Goal: Information Seeking & Learning: Learn about a topic

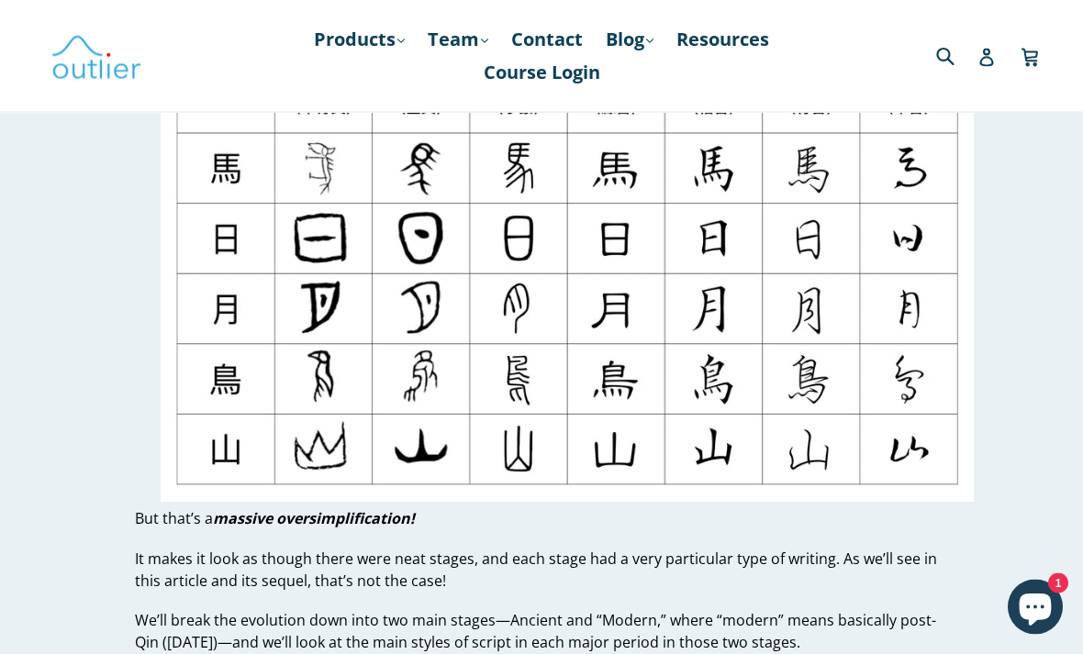
scroll to position [480, 0]
click at [866, 260] on img at bounding box center [568, 274] width 814 height 458
click at [903, 260] on img at bounding box center [568, 274] width 814 height 458
click at [912, 250] on img at bounding box center [568, 274] width 814 height 458
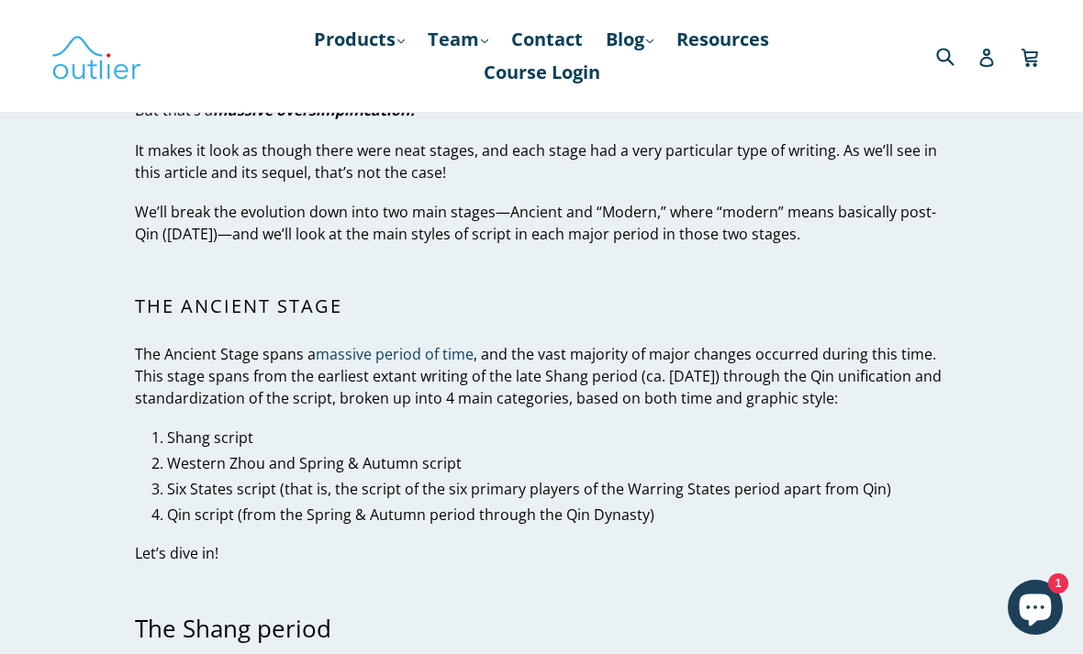
scroll to position [0, 0]
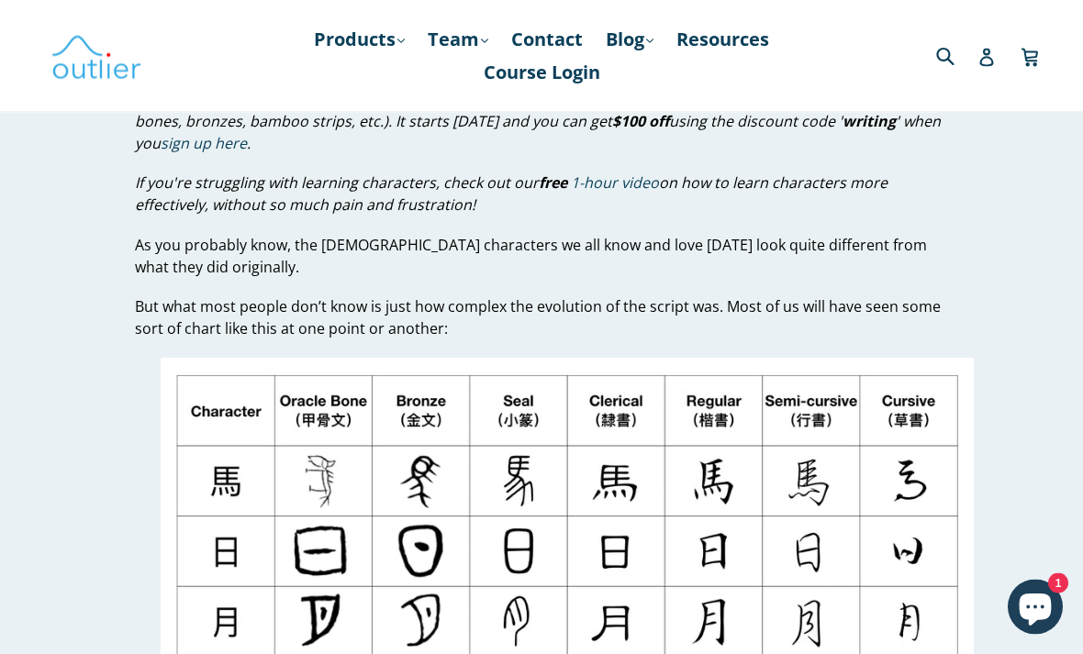
scroll to position [167, 0]
click at [1037, 627] on icon "Chat window" at bounding box center [1035, 611] width 32 height 32
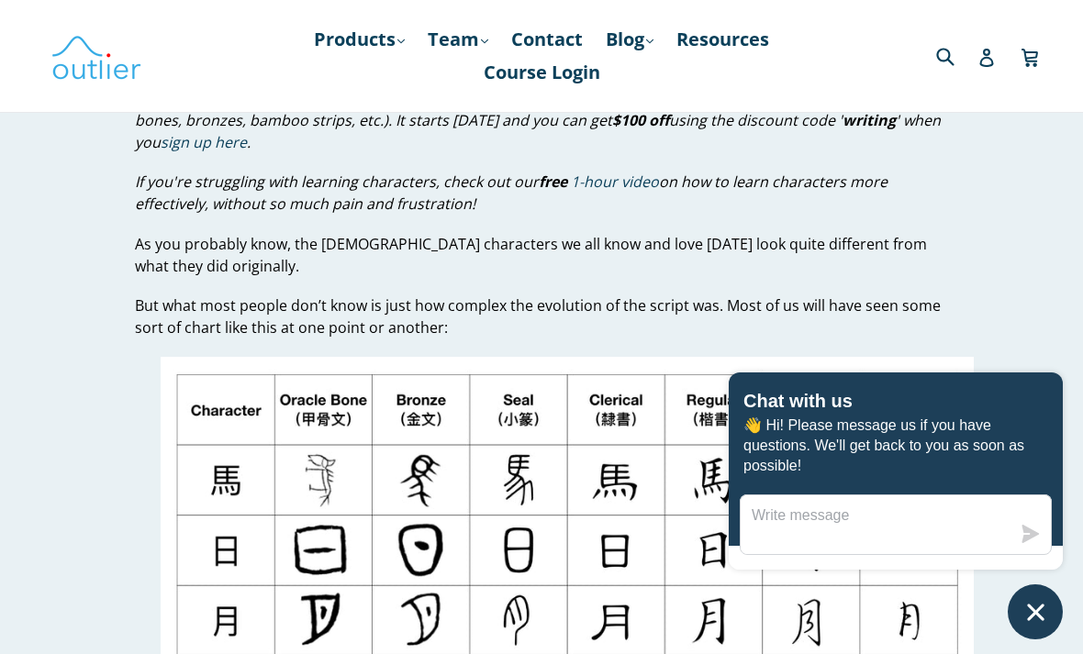
click at [1030, 627] on icon "Chat window" at bounding box center [1035, 612] width 28 height 28
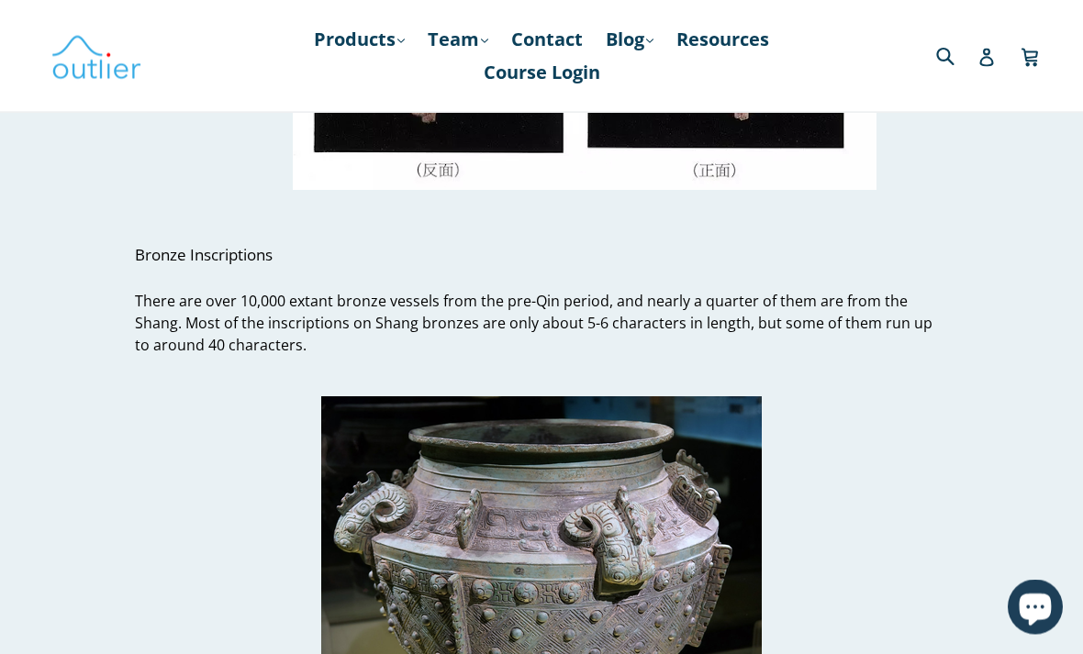
scroll to position [5131, 0]
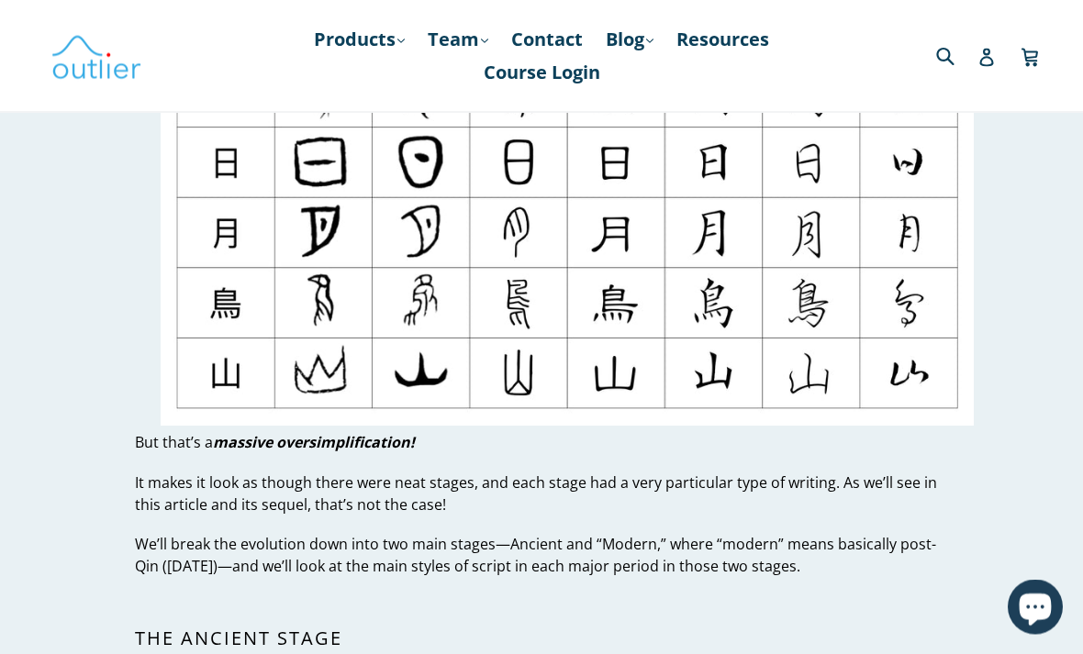
scroll to position [450, 0]
